Goal: Information Seeking & Learning: Check status

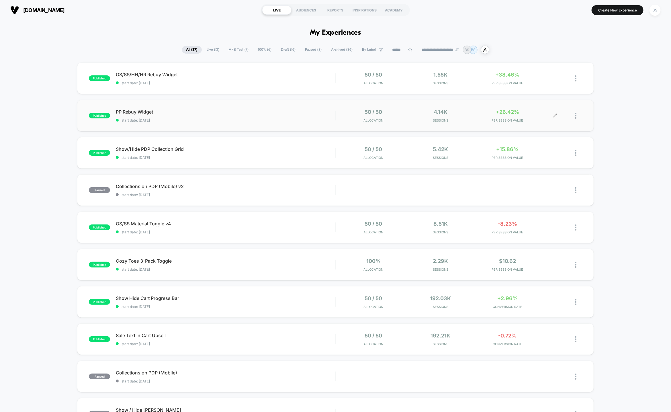
click at [338, 113] on div "50 / 50 Allocation 4.14k Sessions +26.42% PER SESSION VALUE" at bounding box center [458, 115] width 246 height 13
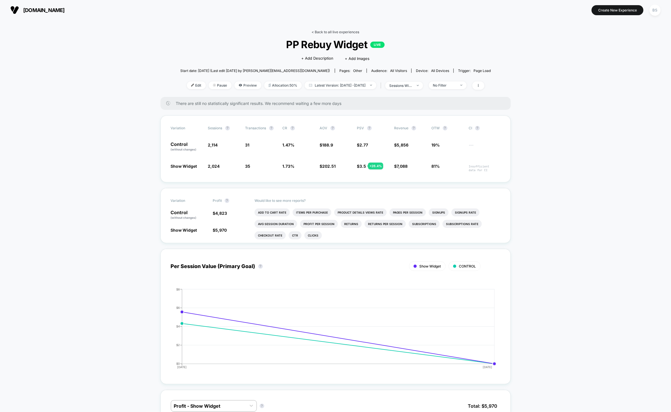
click at [318, 32] on link "< Back to all live experiences" at bounding box center [336, 32] width 48 height 4
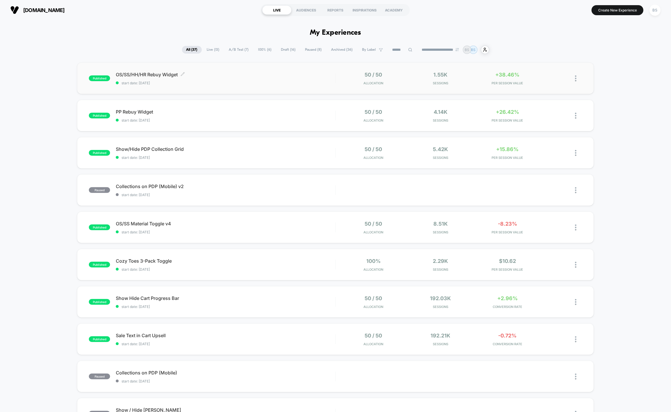
click at [329, 76] on span "OS/SS/HH/HR Rebuy Widget Click to edit experience details" at bounding box center [225, 75] width 219 height 6
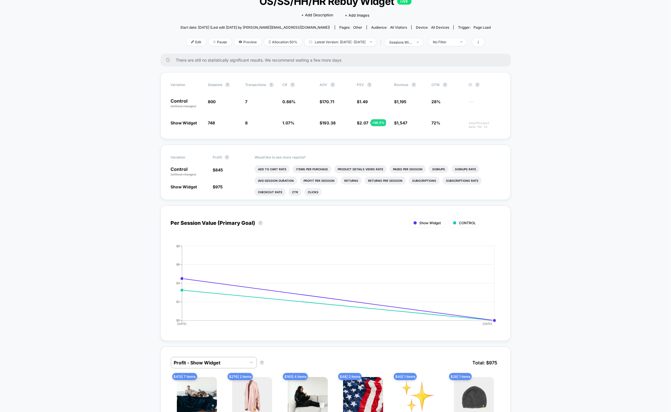
scroll to position [11, 0]
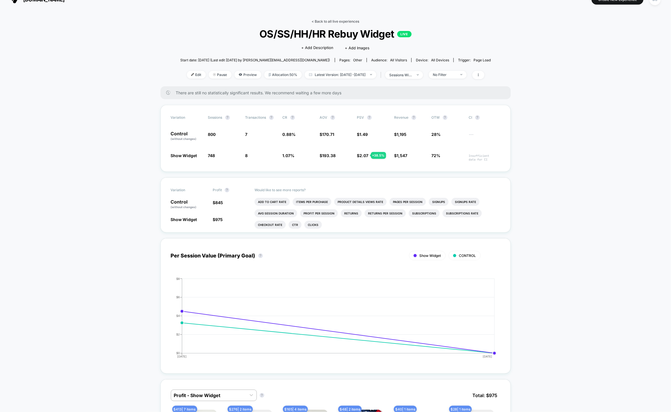
click at [325, 20] on link "< Back to all live experiences" at bounding box center [336, 21] width 48 height 4
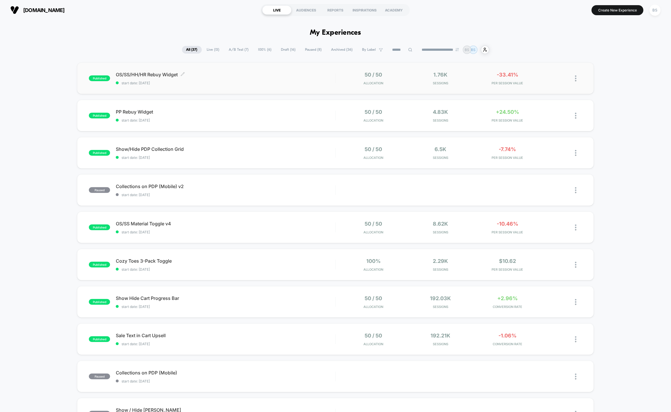
click at [295, 80] on div "OS/SS/HH/HR Rebuy Widget Click to edit experience details Click to edit experie…" at bounding box center [225, 78] width 219 height 13
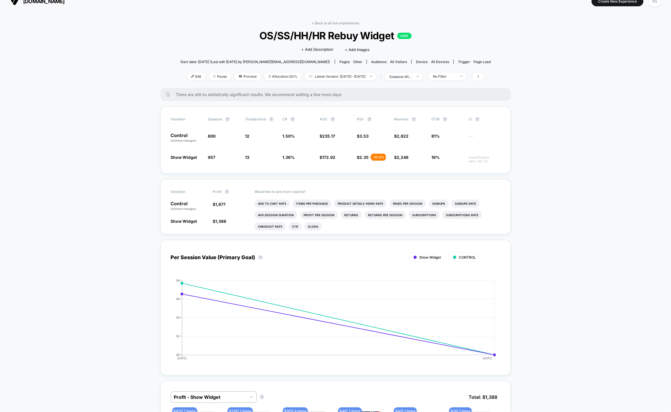
scroll to position [10, 0]
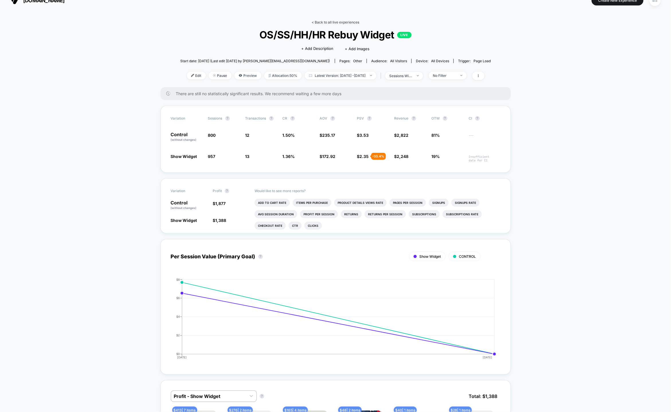
click at [332, 20] on link "< Back to all live experiences" at bounding box center [336, 22] width 48 height 4
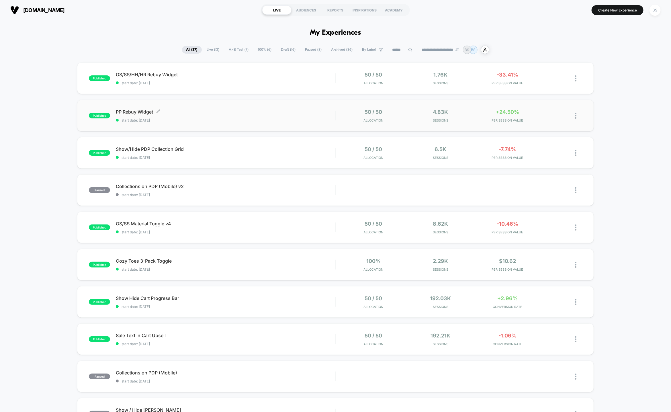
click at [335, 120] on span "start date: [DATE]" at bounding box center [225, 120] width 219 height 4
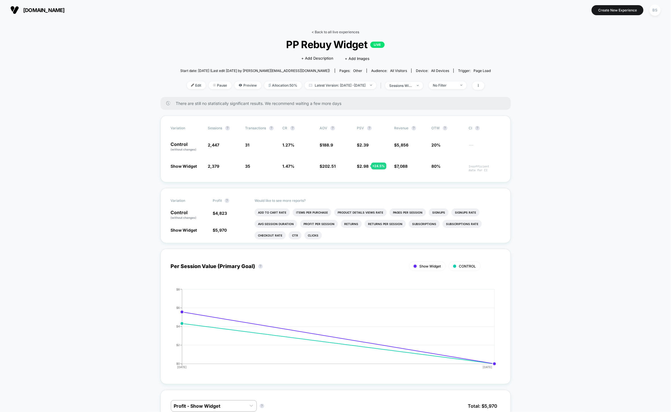
click at [326, 31] on link "< Back to all live experiences" at bounding box center [336, 32] width 48 height 4
